Goal: Transaction & Acquisition: Purchase product/service

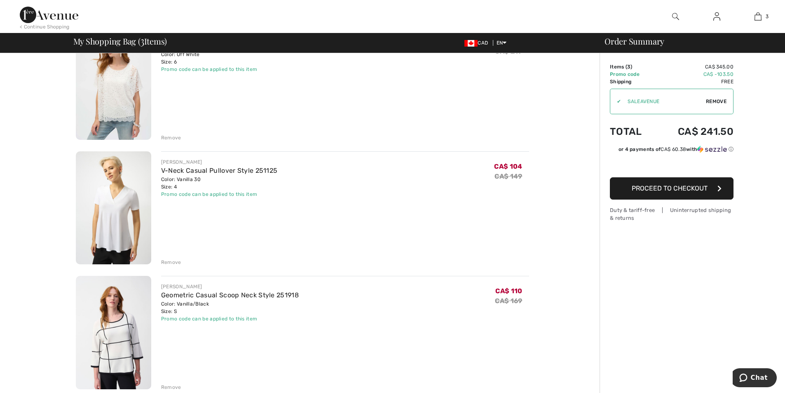
scroll to position [82, 0]
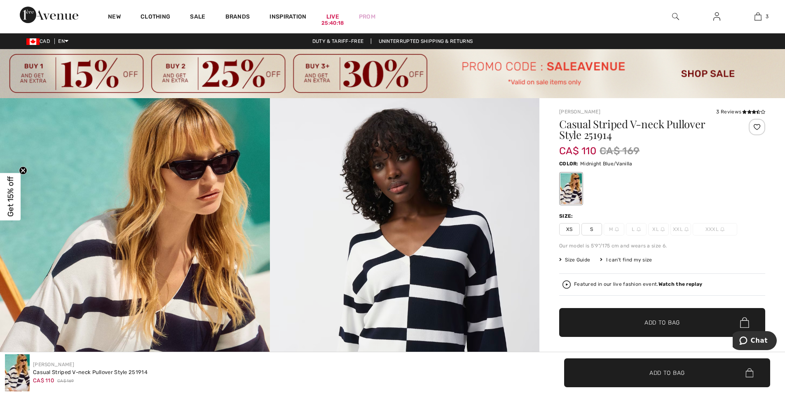
click at [589, 231] on span "S" at bounding box center [591, 229] width 21 height 12
click at [658, 323] on span "Add to Bag" at bounding box center [661, 322] width 35 height 9
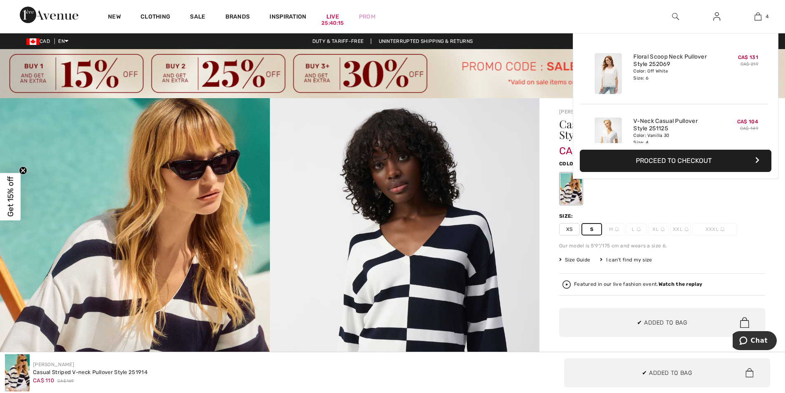
scroll to position [154, 0]
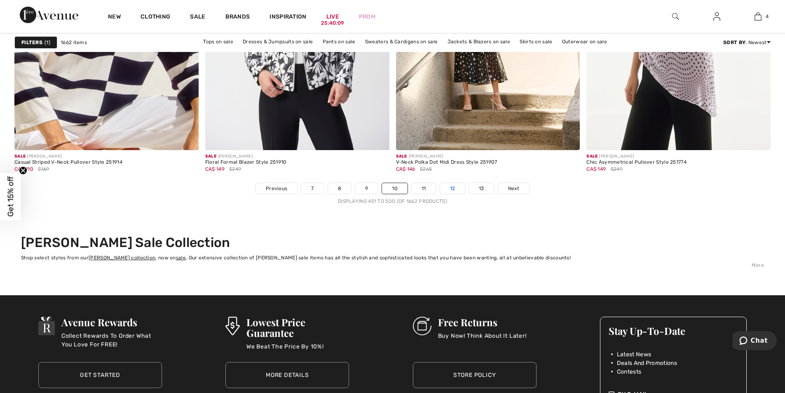
click at [440, 184] on link "12" at bounding box center [452, 188] width 25 height 11
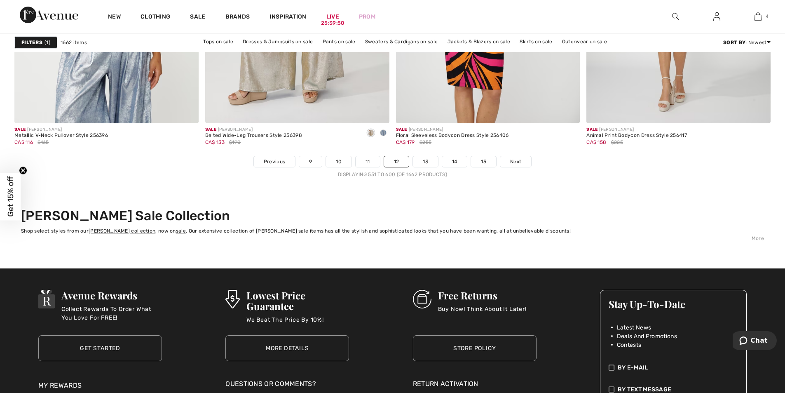
scroll to position [4808, 0]
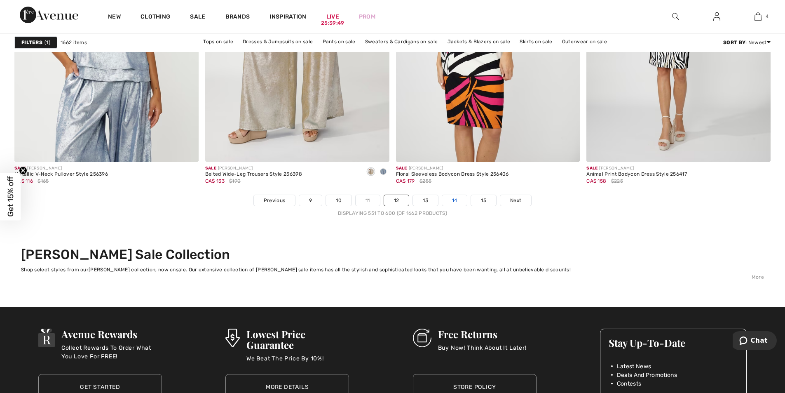
click at [456, 199] on link "14" at bounding box center [454, 200] width 25 height 11
click at [454, 199] on link "14" at bounding box center [454, 200] width 25 height 11
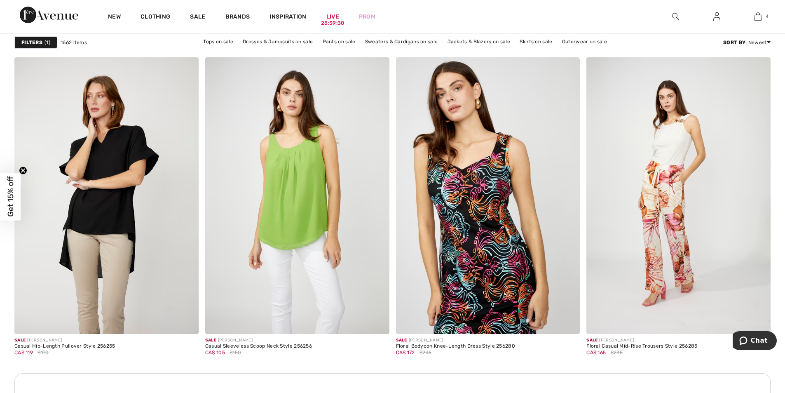
scroll to position [3819, 0]
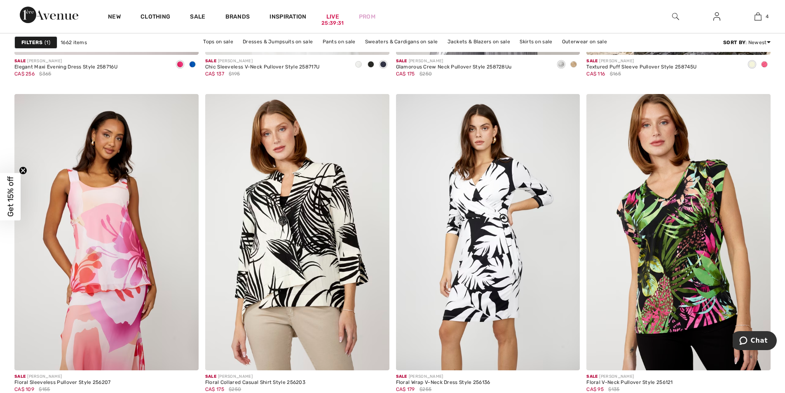
scroll to position [1895, 0]
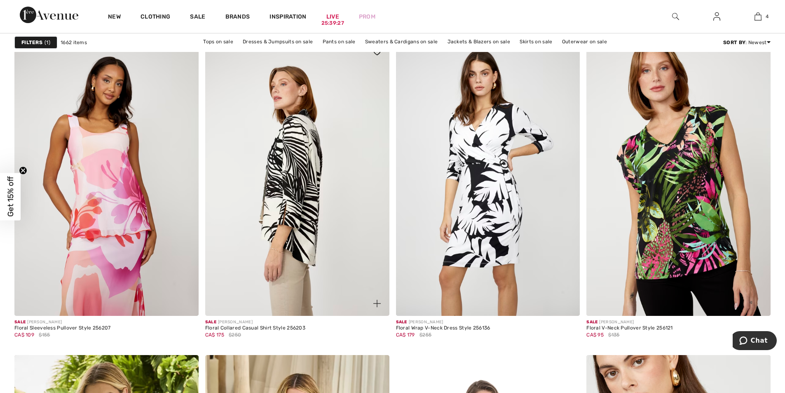
click at [330, 246] on img at bounding box center [297, 178] width 184 height 276
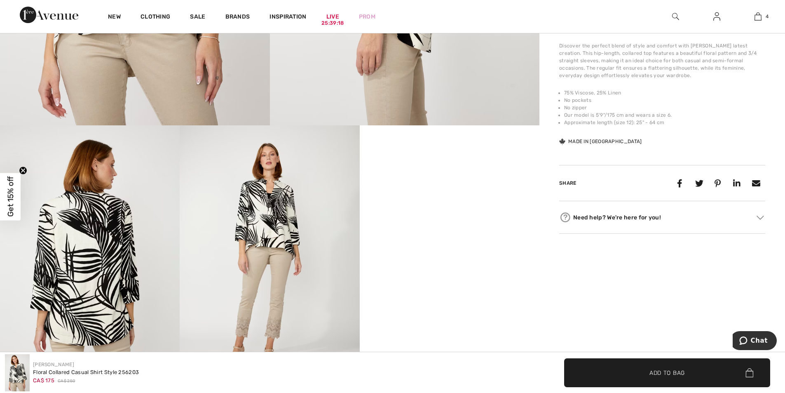
scroll to position [453, 0]
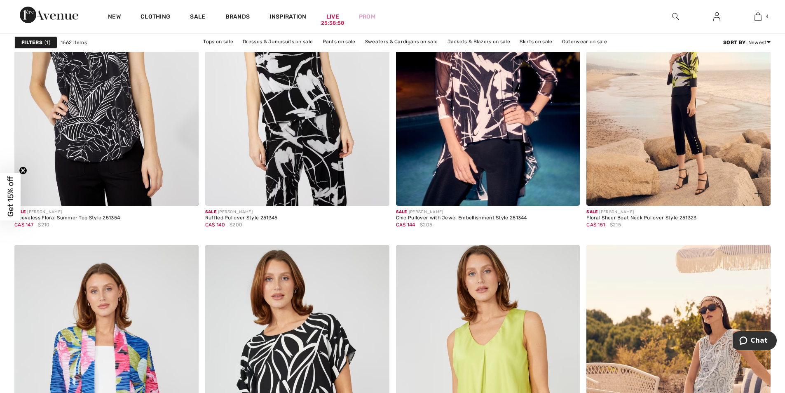
scroll to position [4655, 0]
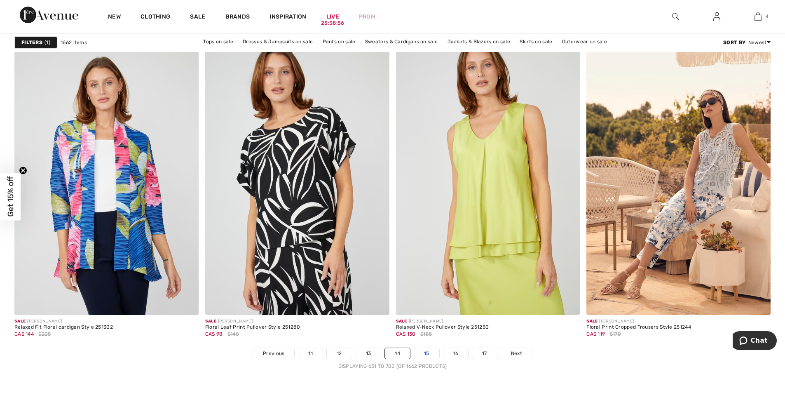
click at [428, 351] on link "15" at bounding box center [426, 353] width 25 height 11
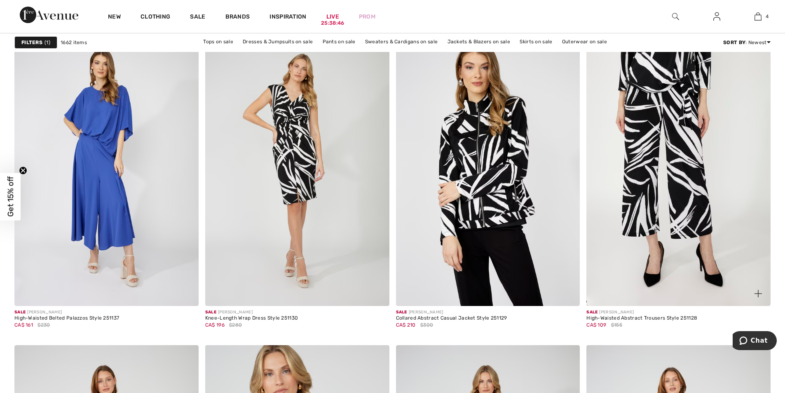
scroll to position [742, 0]
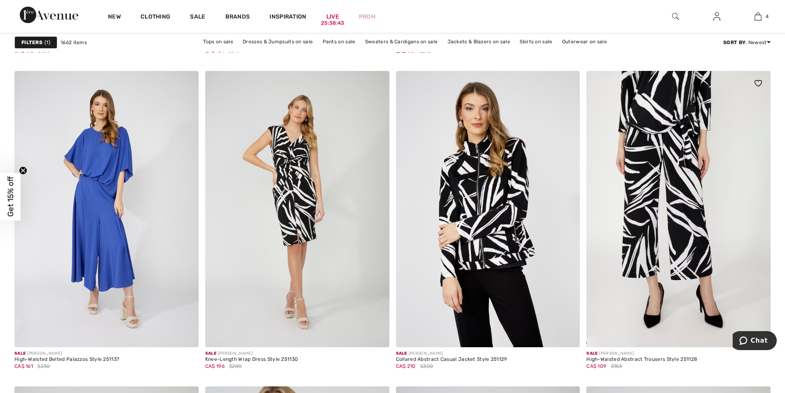
click at [722, 184] on img at bounding box center [678, 209] width 184 height 276
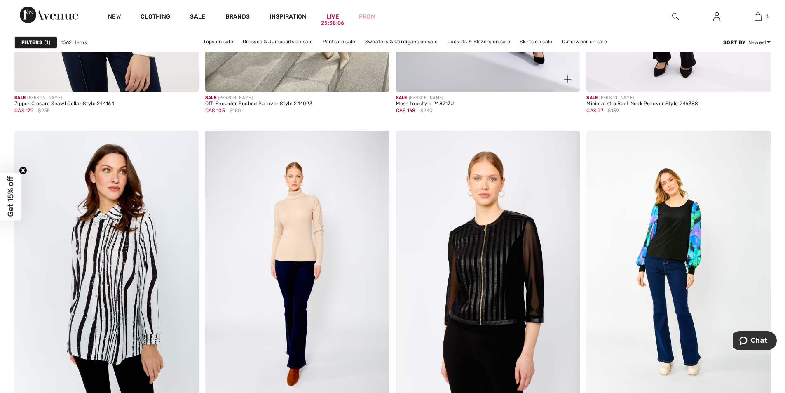
scroll to position [4655, 0]
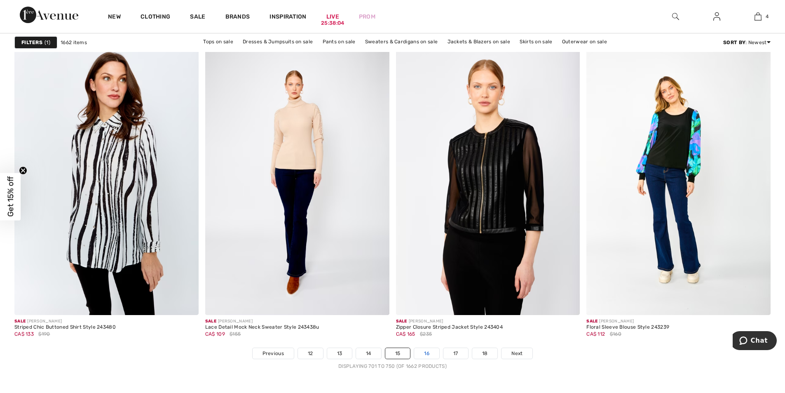
click at [429, 352] on link "16" at bounding box center [426, 353] width 25 height 11
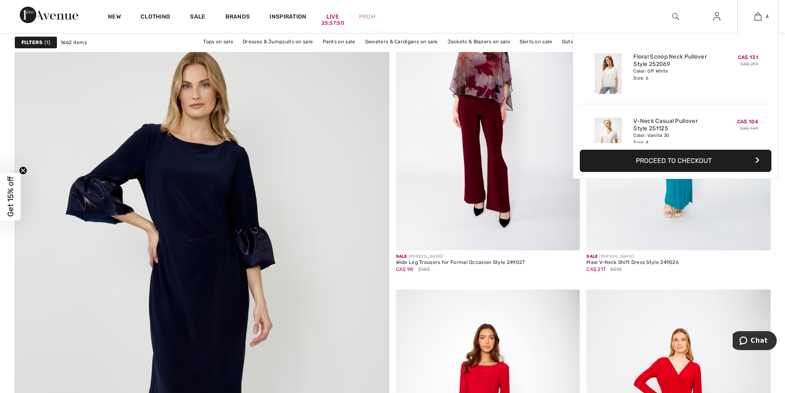
scroll to position [2595, 0]
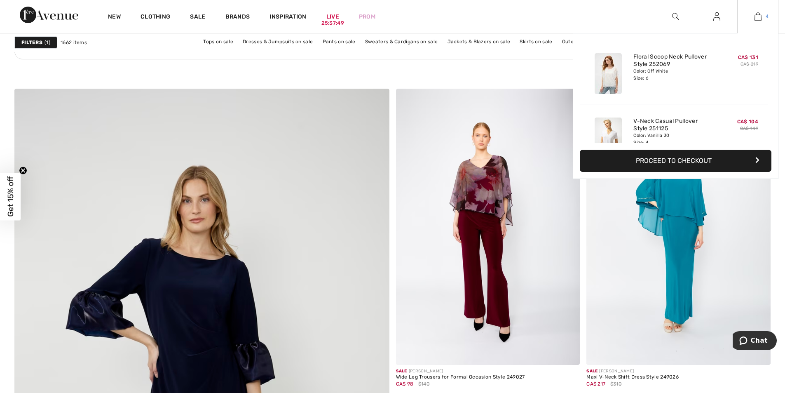
click at [762, 14] on link "4" at bounding box center [757, 17] width 40 height 10
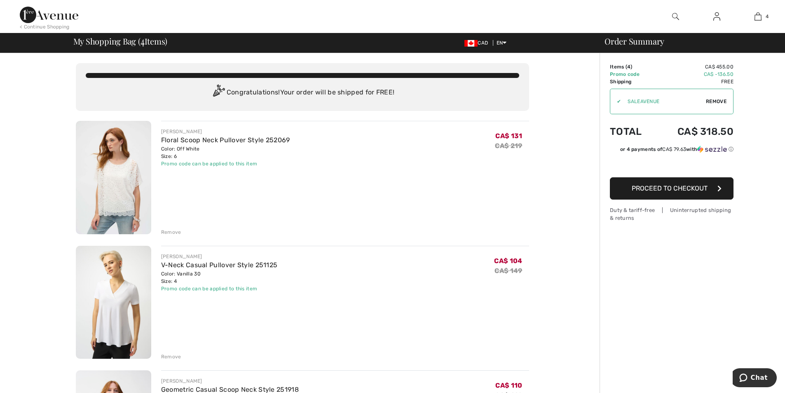
click at [110, 183] on img at bounding box center [113, 177] width 75 height 113
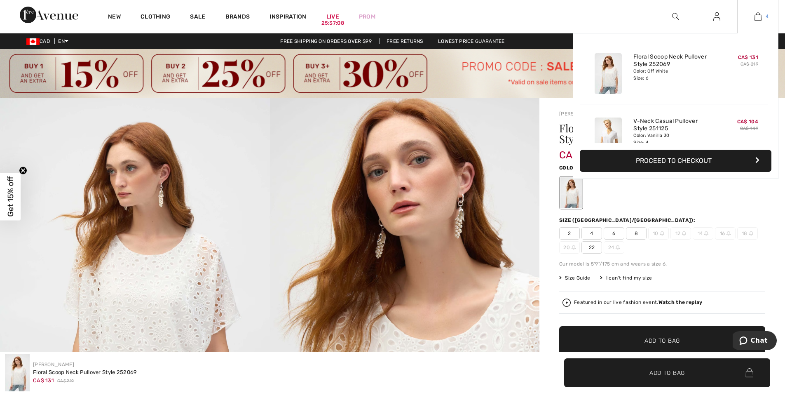
click at [763, 19] on link "4" at bounding box center [757, 17] width 40 height 10
